Goal: Transaction & Acquisition: Purchase product/service

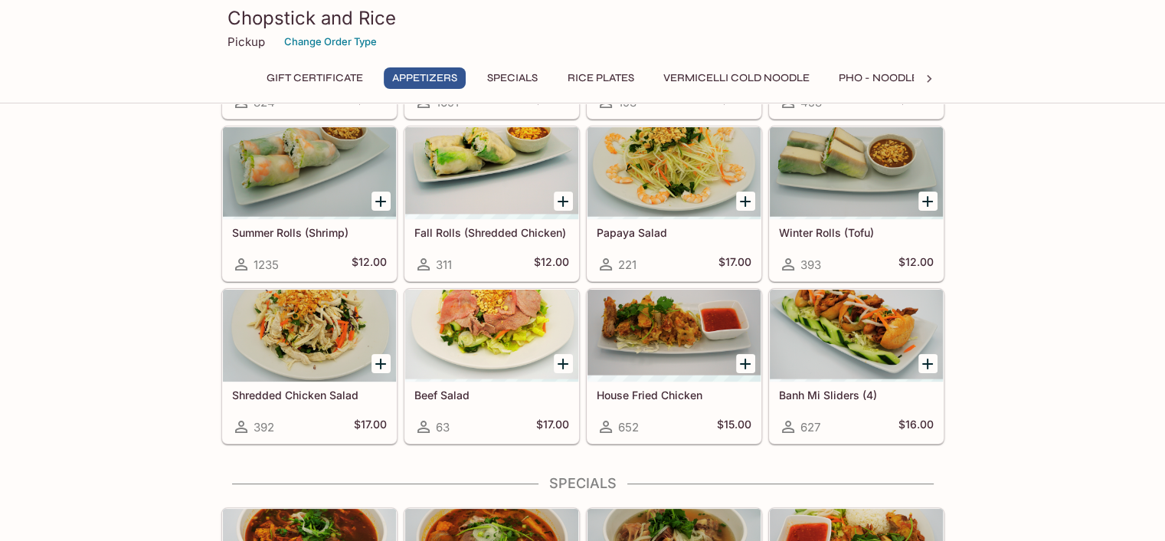
scroll to position [230, 0]
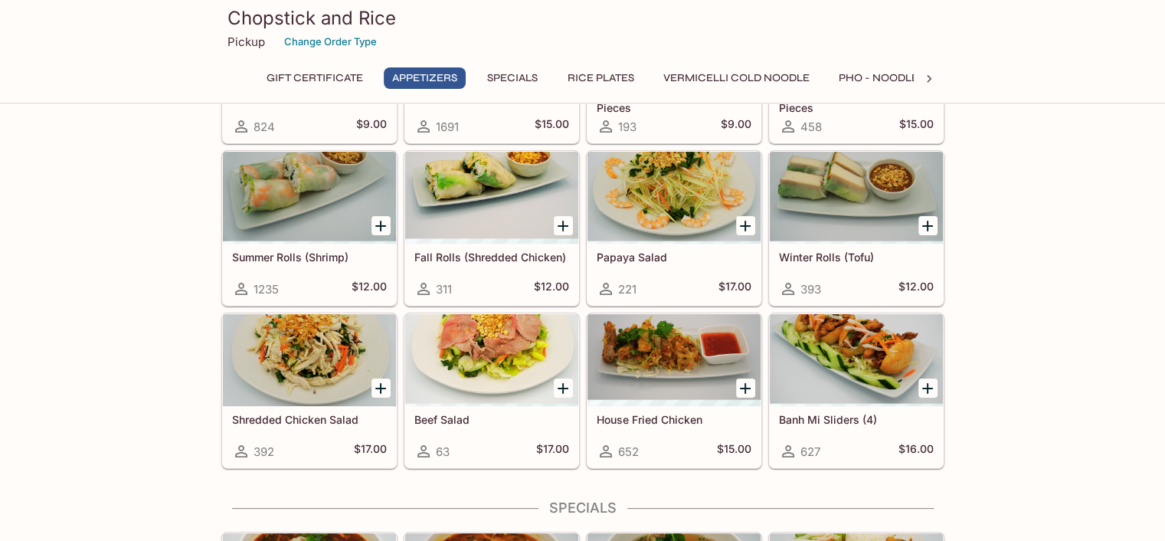
click at [380, 216] on button "Add Summer Rolls (Shrimp)" at bounding box center [380, 225] width 19 height 19
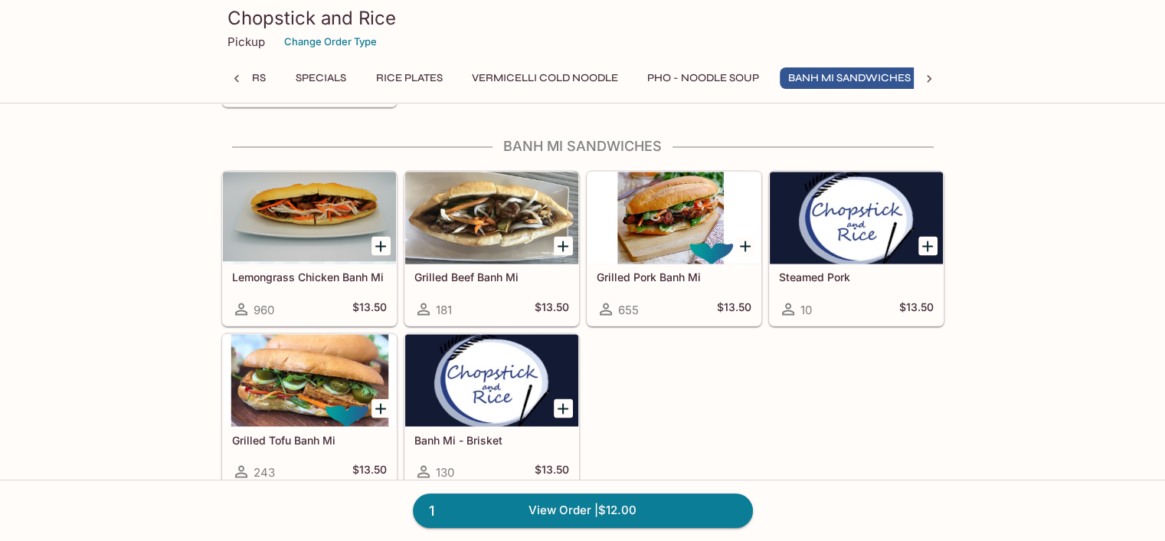
scroll to position [0, 202]
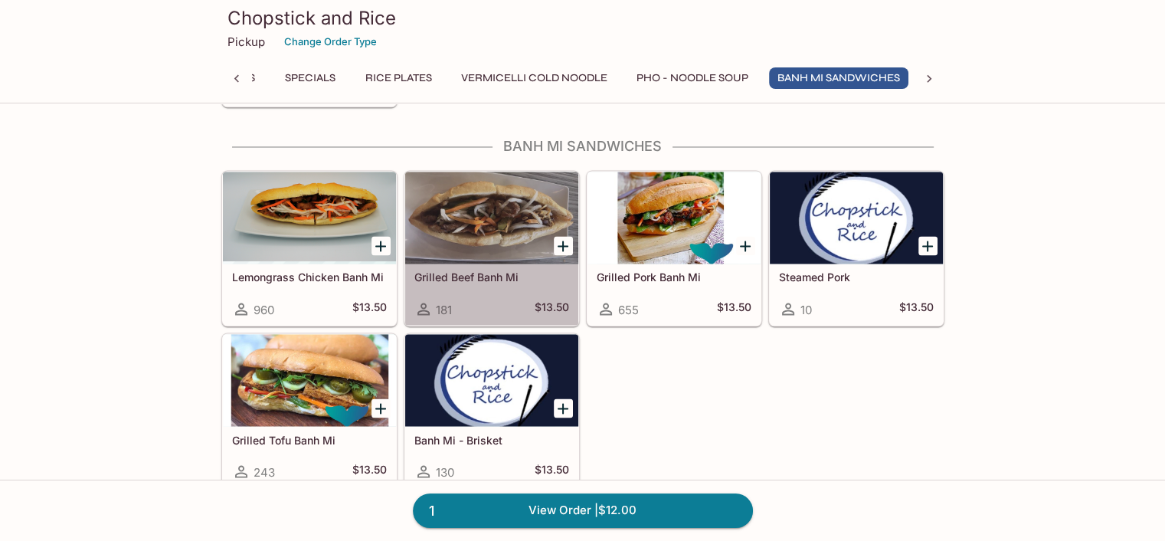
click at [442, 270] on h5 "Grilled Beef Banh Mi" at bounding box center [491, 276] width 155 height 13
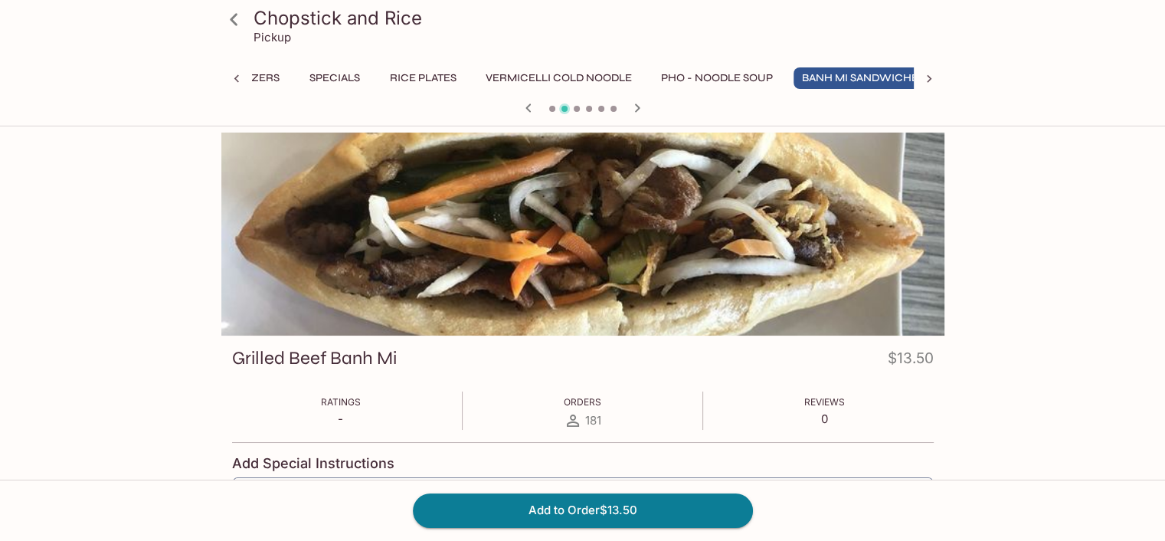
scroll to position [0, 202]
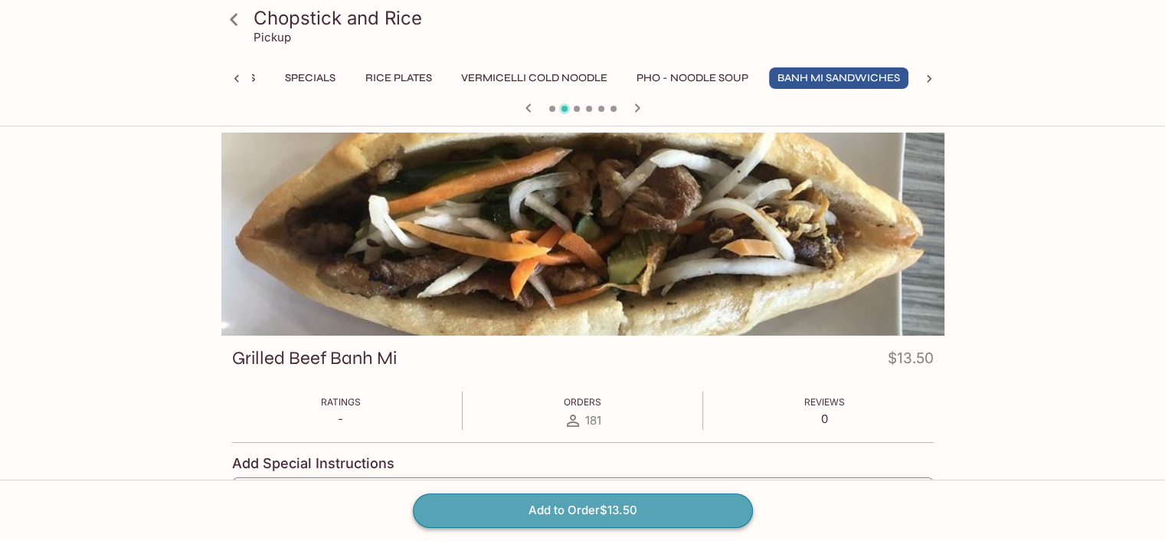
click at [536, 509] on button "Add to Order $13.50" at bounding box center [583, 510] width 340 height 34
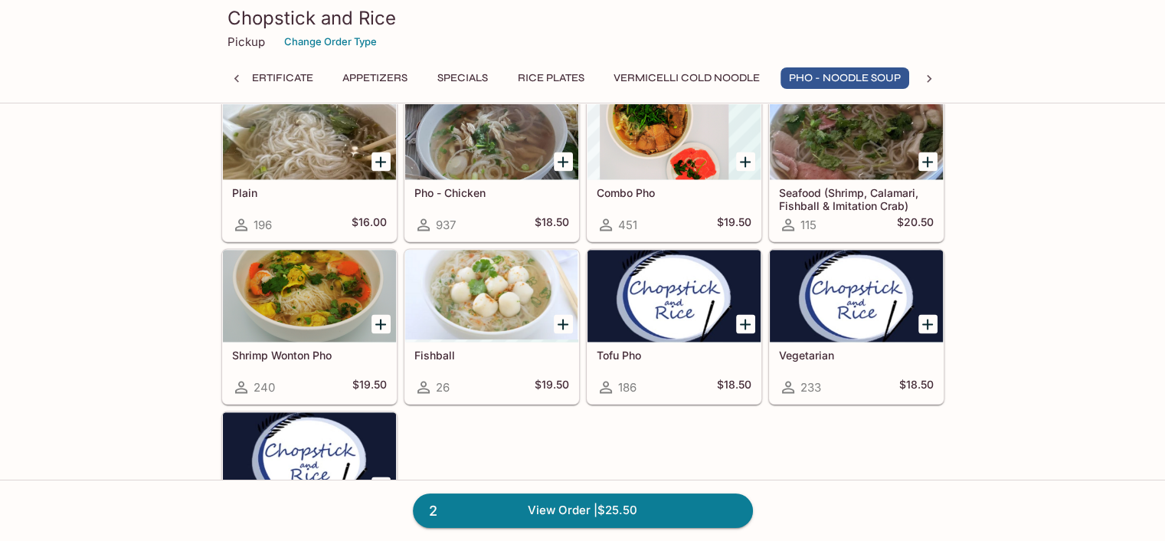
scroll to position [2451, 0]
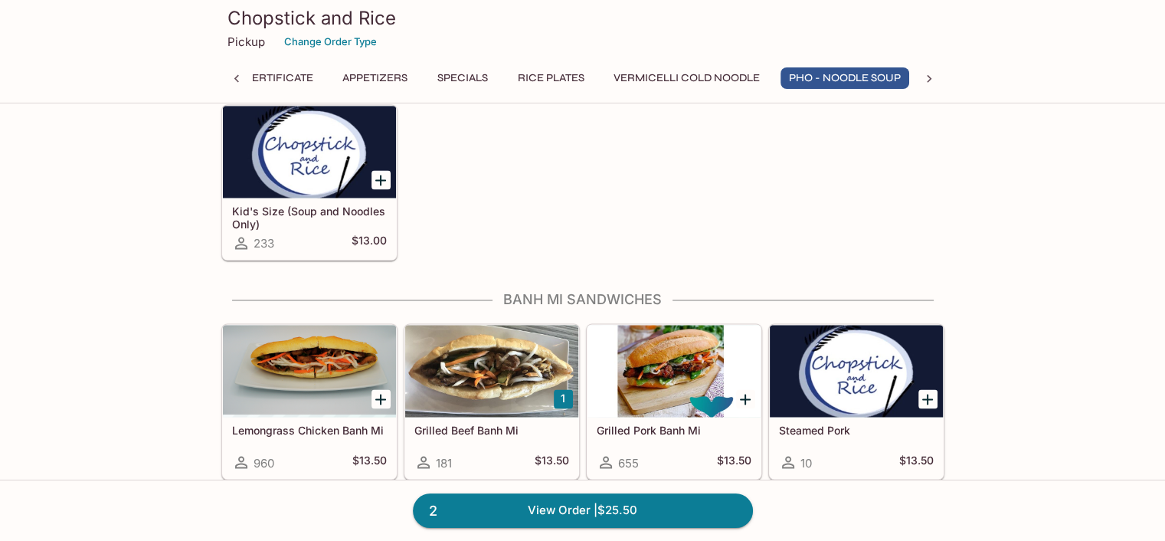
click at [319, 343] on div at bounding box center [309, 371] width 173 height 92
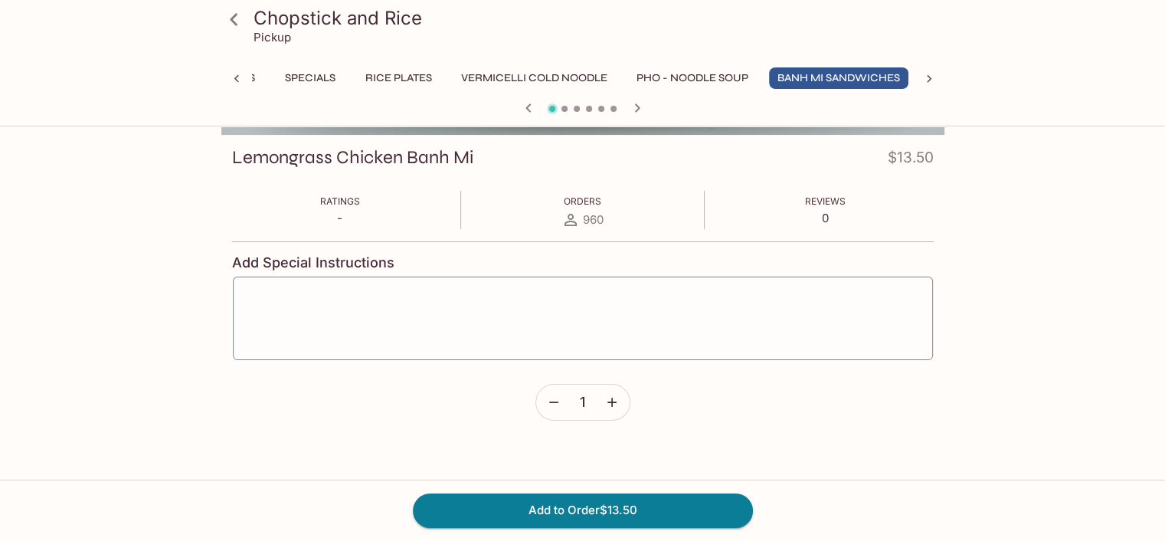
scroll to position [230, 0]
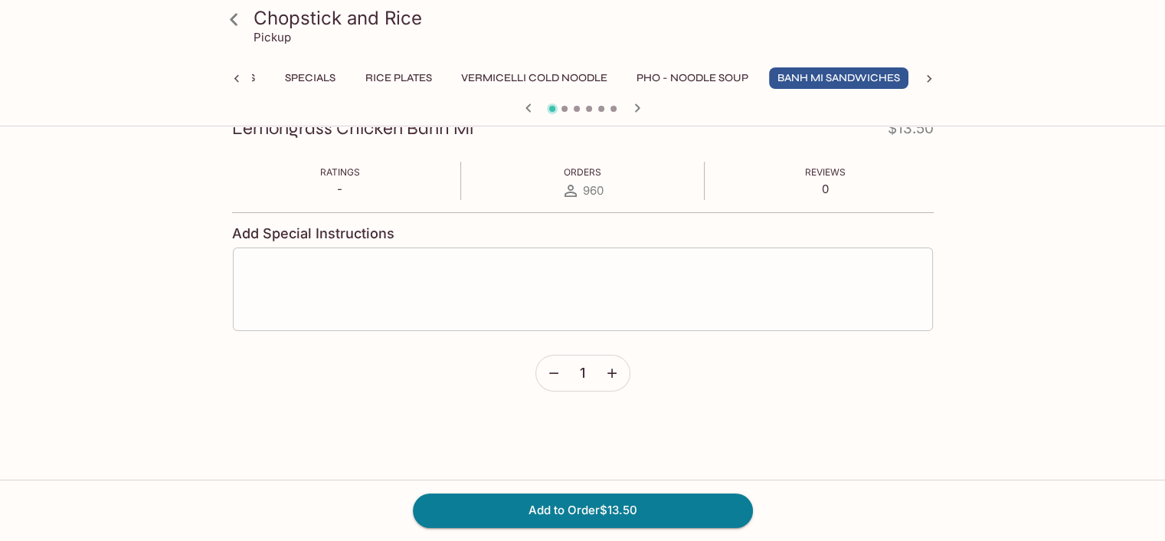
click at [361, 275] on textarea at bounding box center [583, 289] width 679 height 58
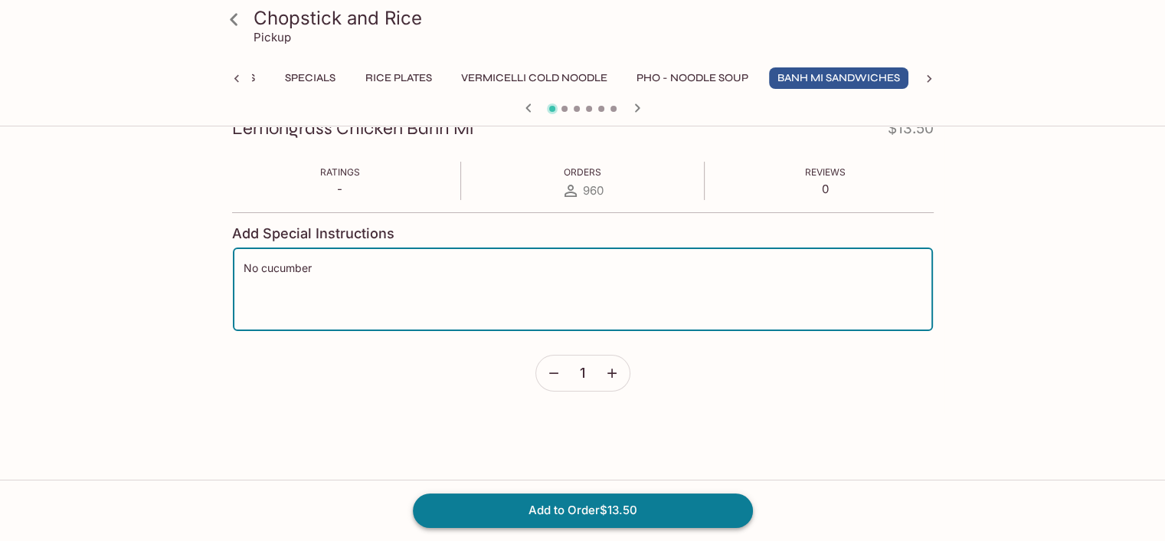
type textarea "No cucumber"
click at [532, 512] on button "Add to Order $13.50" at bounding box center [583, 510] width 340 height 34
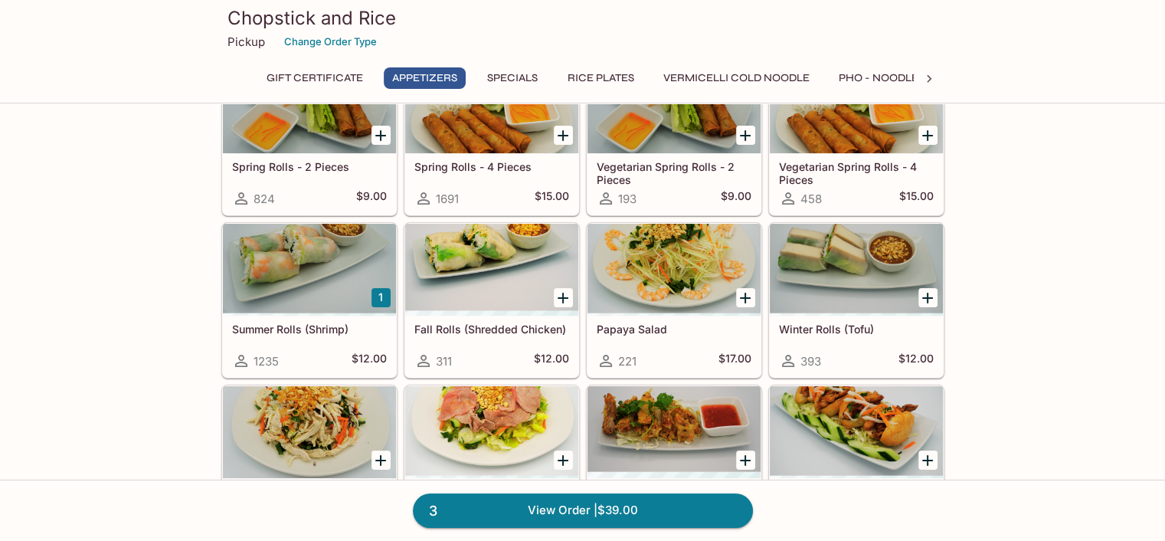
scroll to position [306, 0]
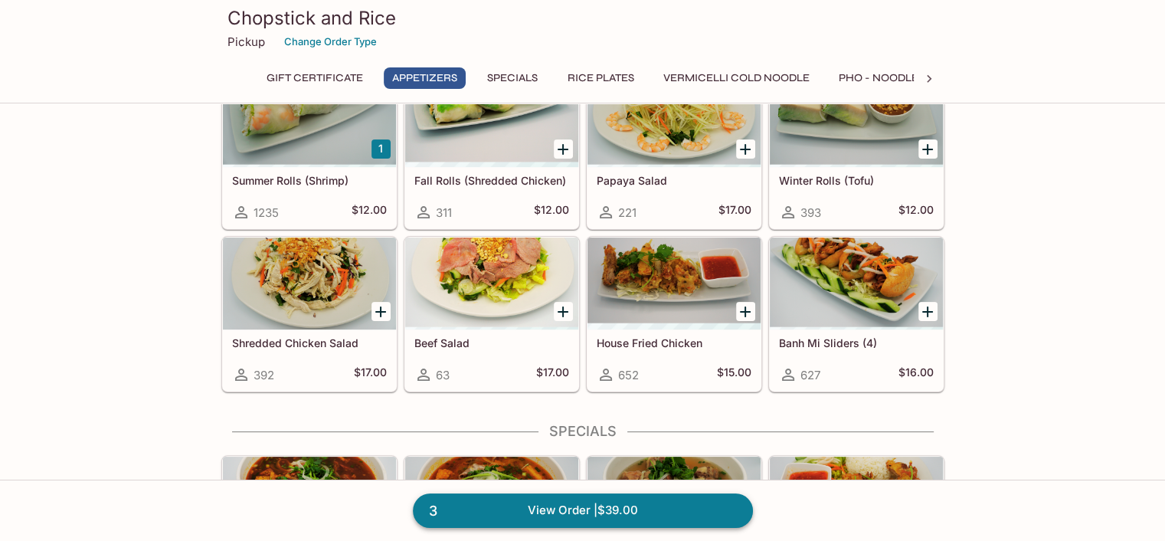
click at [722, 499] on link "3 View Order | $39.00" at bounding box center [583, 510] width 340 height 34
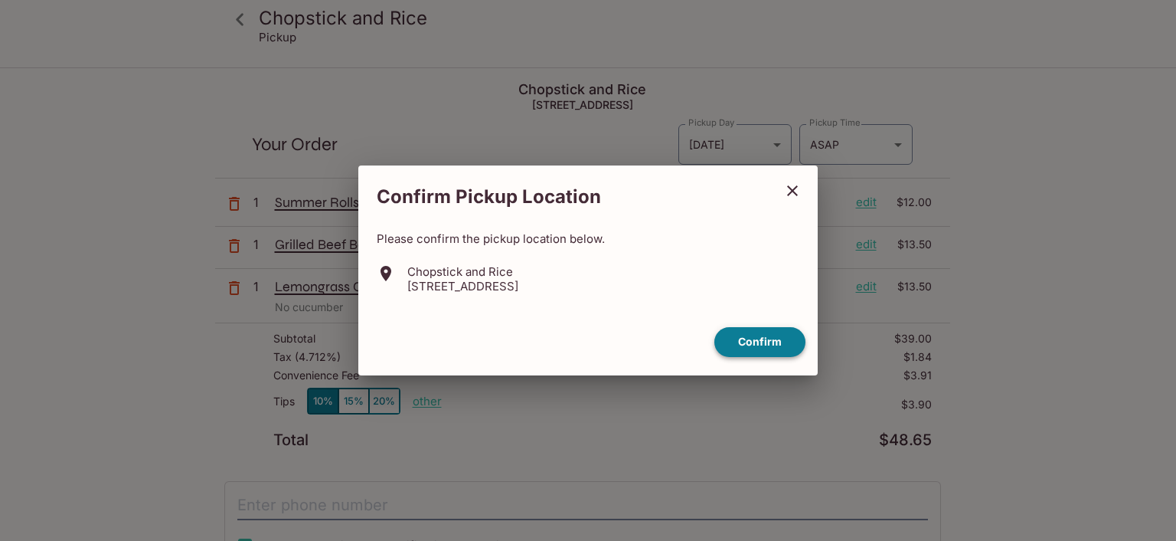
click at [764, 329] on button "Confirm" at bounding box center [760, 342] width 91 height 30
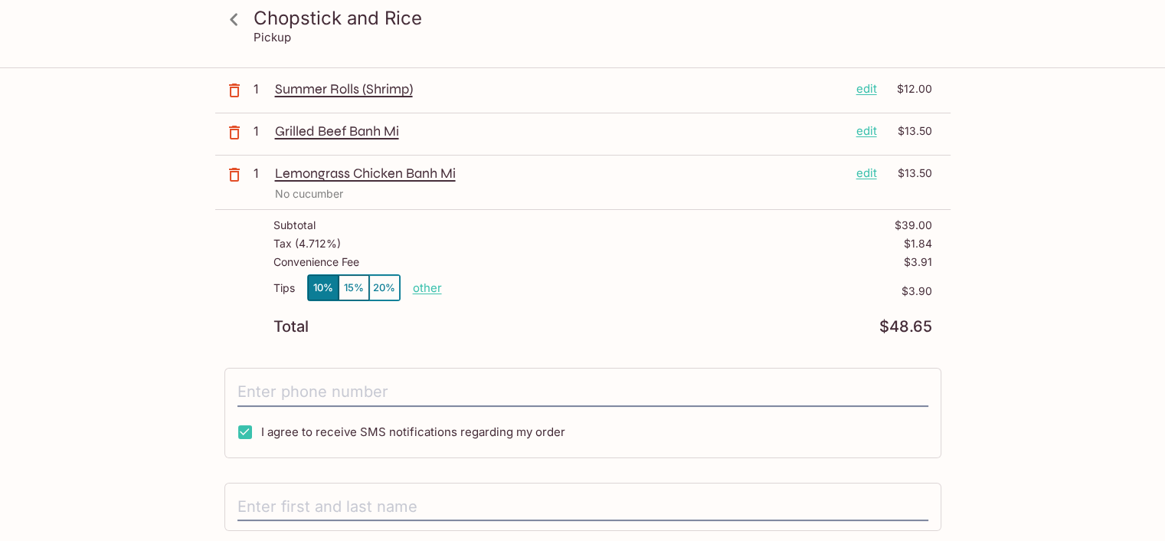
scroll to position [153, 0]
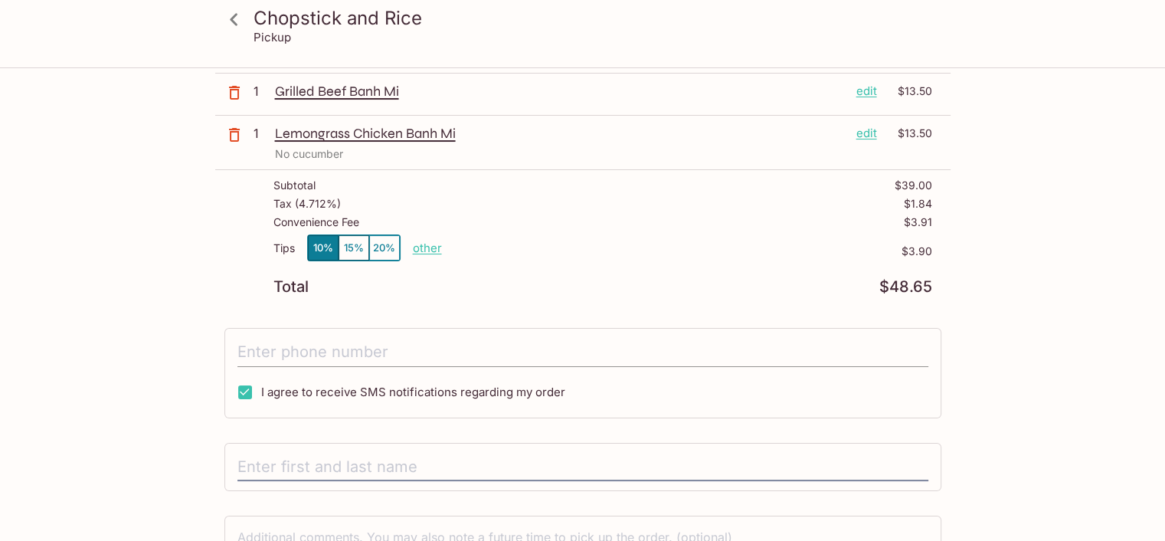
click at [478, 350] on input "tel" at bounding box center [582, 352] width 691 height 29
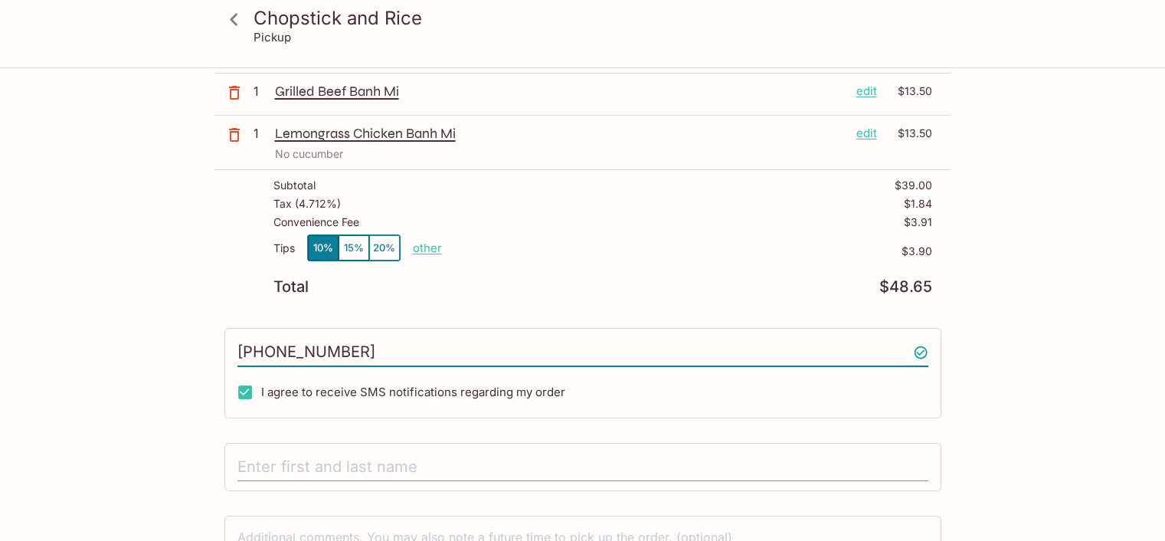
type input "[PHONE_NUMBER]"
click at [588, 462] on input "text" at bounding box center [582, 467] width 691 height 29
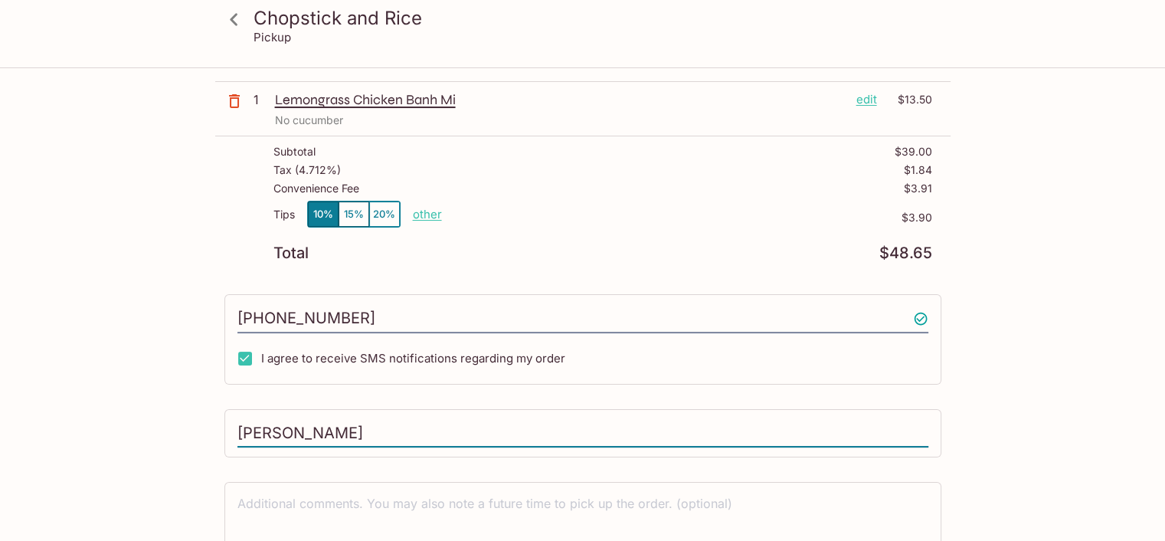
scroll to position [114, 0]
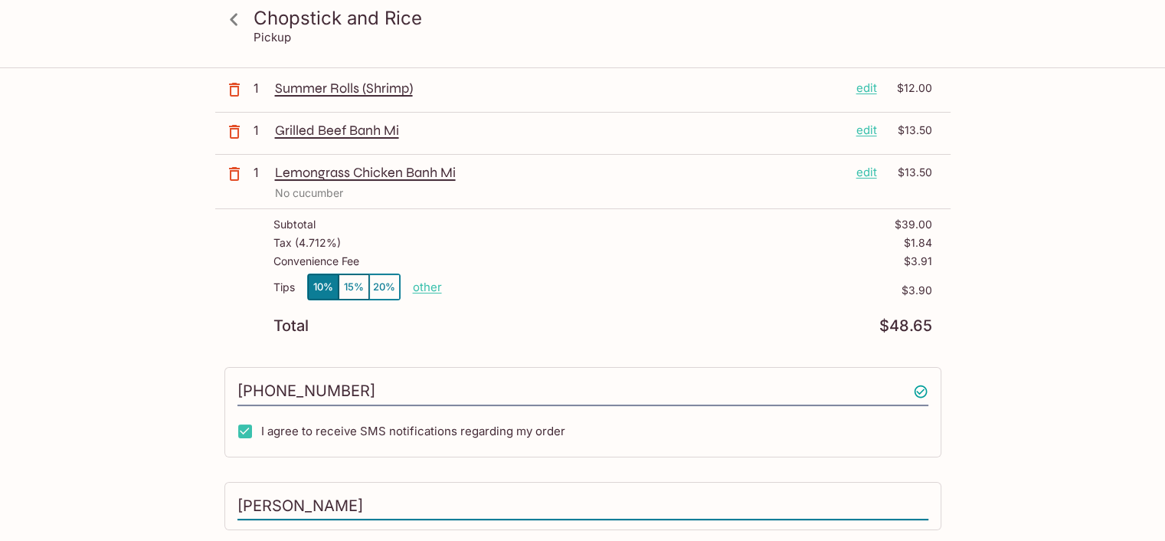
type input "[PERSON_NAME]"
click at [427, 283] on p "other" at bounding box center [427, 287] width 29 height 15
click at [499, 313] on div "Tips 10% 15% 20% other $3.90" at bounding box center [602, 295] width 659 height 45
click at [424, 292] on p "other" at bounding box center [427, 287] width 29 height 15
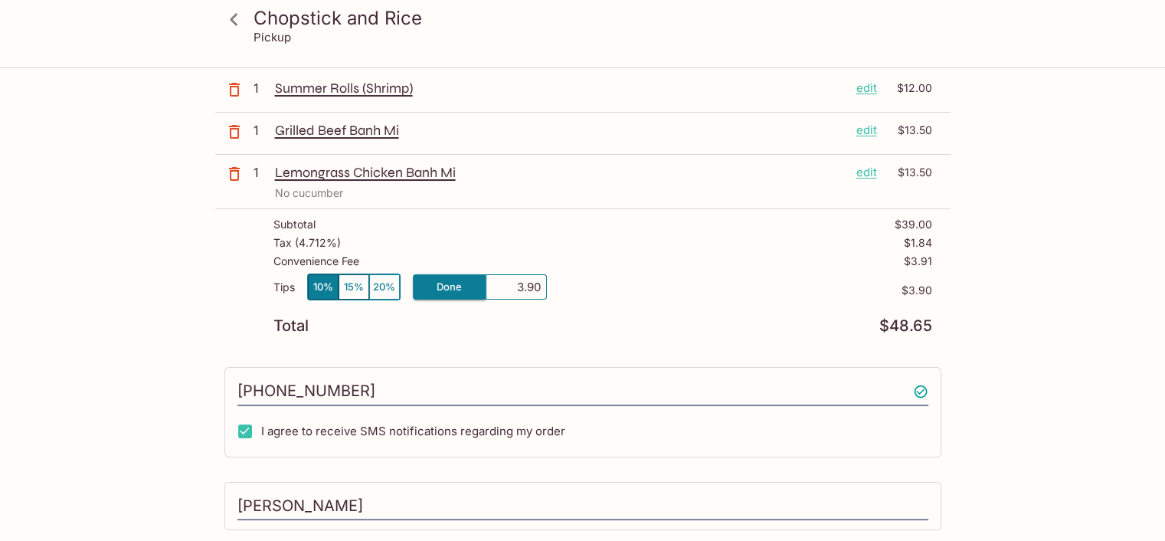
drag, startPoint x: 512, startPoint y: 285, endPoint x: 550, endPoint y: 282, distance: 38.4
click at [550, 282] on div "Tips 10% 15% 20% Done 3.90 $3.90" at bounding box center [602, 295] width 659 height 45
type input "0.00"
click at [552, 334] on div "Subtotal $39.00 Tax ( 4.712% ) $1.84 Convenience Fee $3.91 Tips 10% 15% 20% Don…" at bounding box center [582, 275] width 735 height 133
click at [325, 274] on button "10%" at bounding box center [323, 286] width 31 height 25
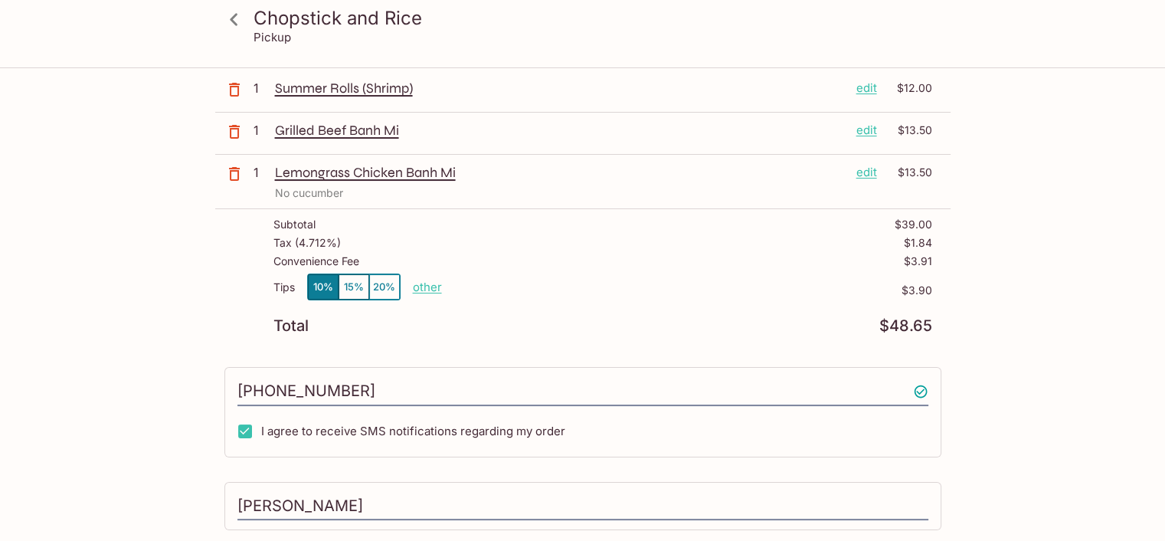
click at [418, 288] on p "other" at bounding box center [427, 287] width 29 height 15
drag, startPoint x: 498, startPoint y: 279, endPoint x: 558, endPoint y: 284, distance: 60.0
click at [558, 284] on div "Tips 10% 15% 20% Done 3.90 $3.90" at bounding box center [602, 295] width 659 height 45
type input "0.00"
click at [570, 327] on div "Total $48.65" at bounding box center [602, 326] width 659 height 15
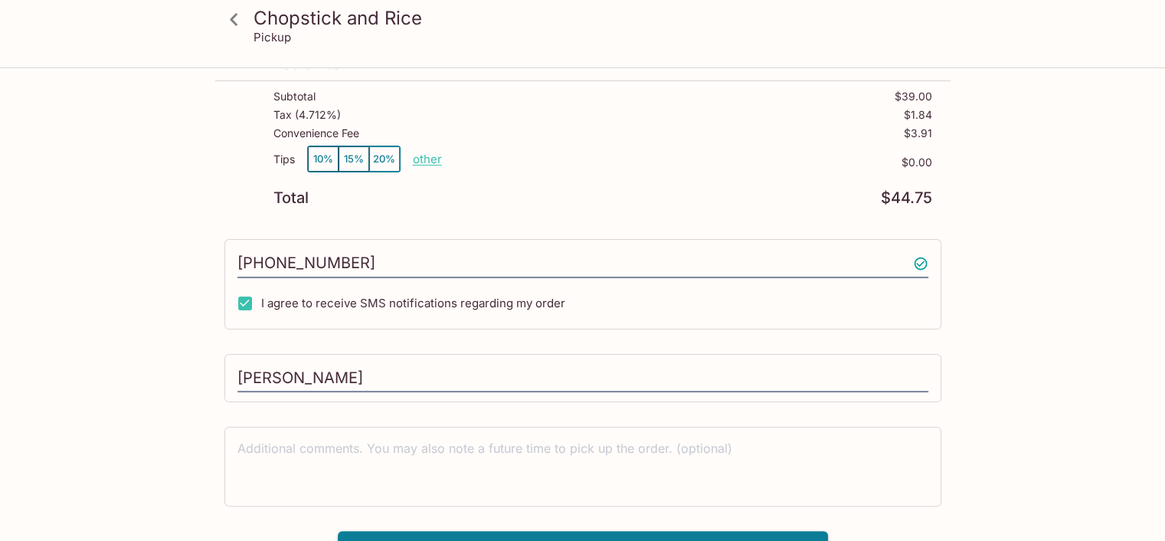
scroll to position [267, 0]
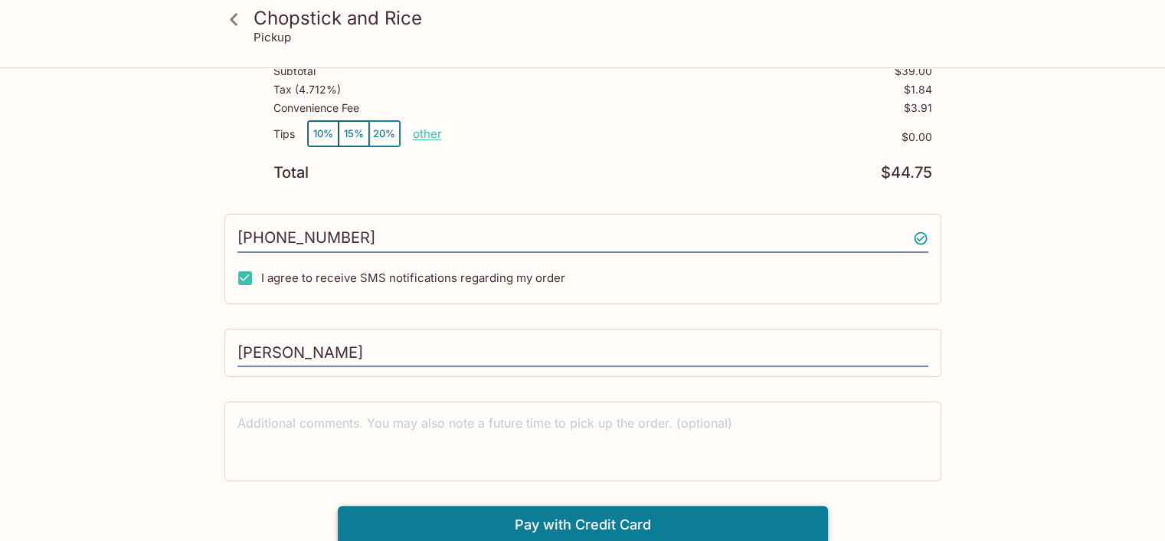
click at [731, 523] on button "Pay with Credit Card" at bounding box center [583, 525] width 490 height 38
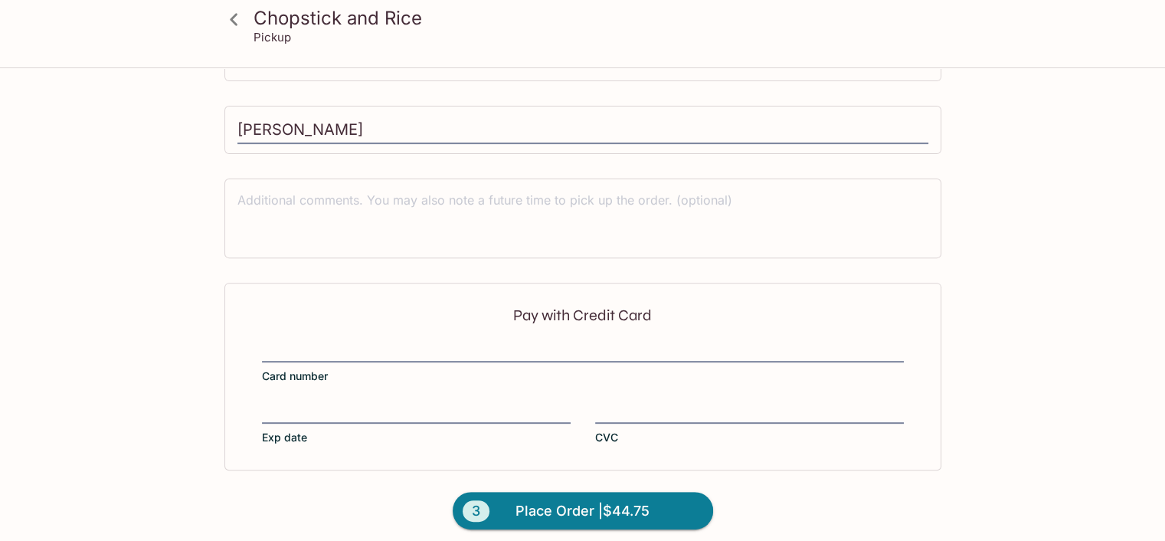
scroll to position [496, 0]
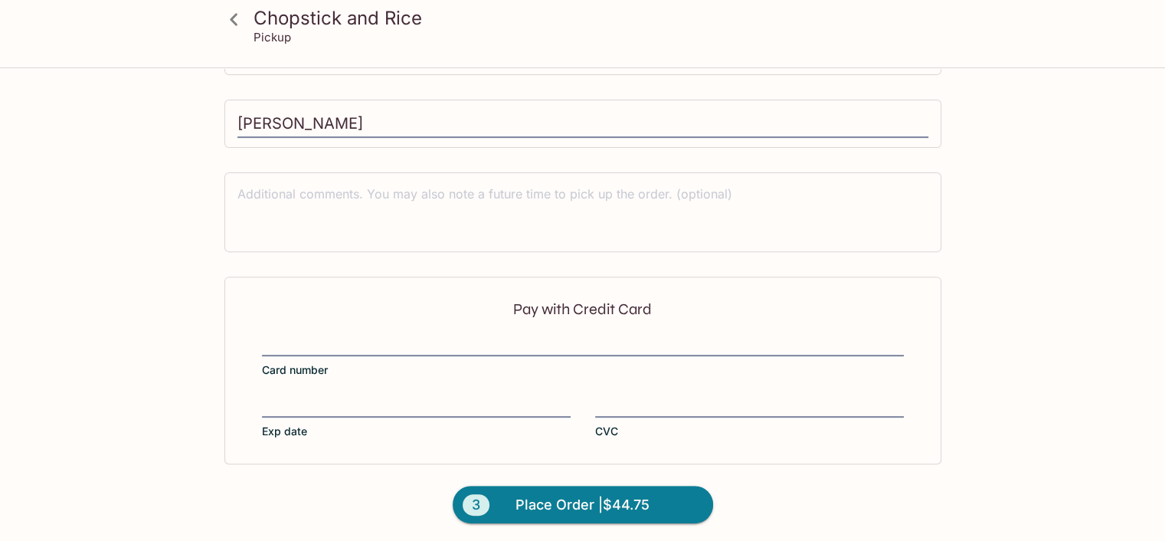
click at [384, 326] on div "Pay with Credit Card Card number Exp date CVC" at bounding box center [582, 370] width 717 height 187
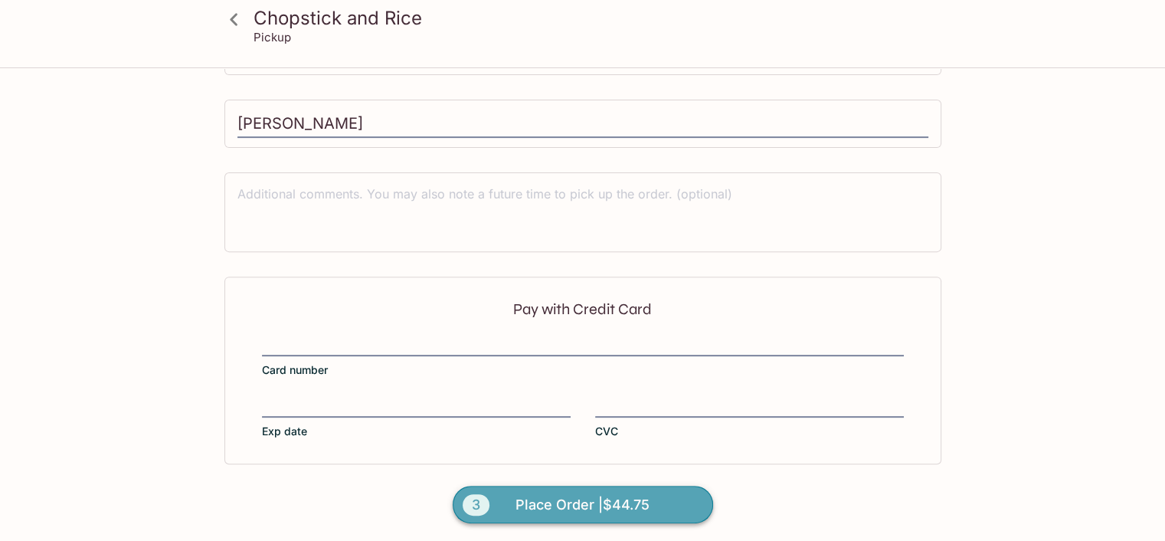
click at [509, 499] on button "3 Place Order | $44.75" at bounding box center [583, 505] width 260 height 38
